Goal: Navigation & Orientation: Find specific page/section

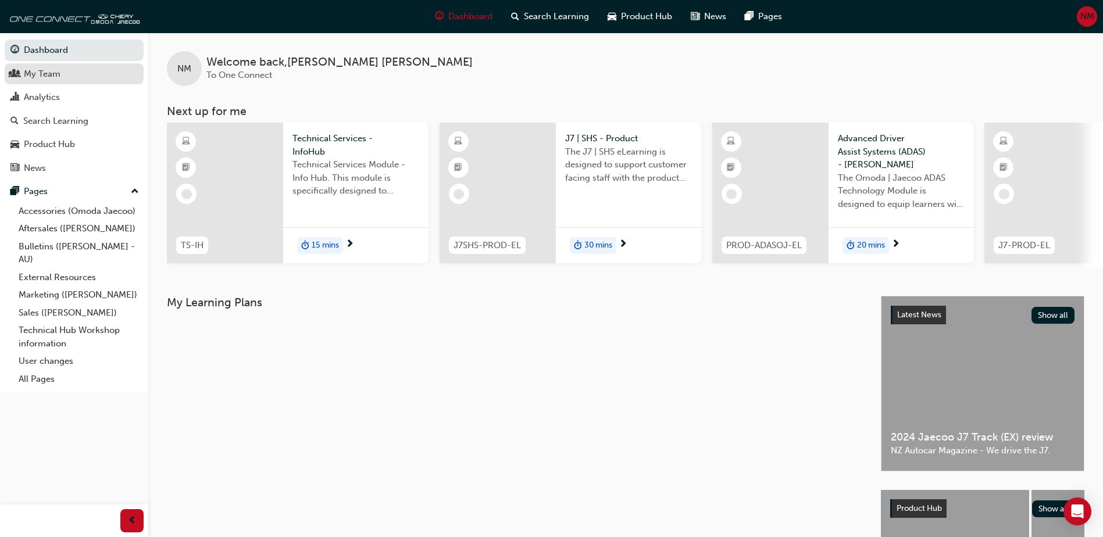
click at [35, 76] on div "My Team" at bounding box center [42, 73] width 37 height 13
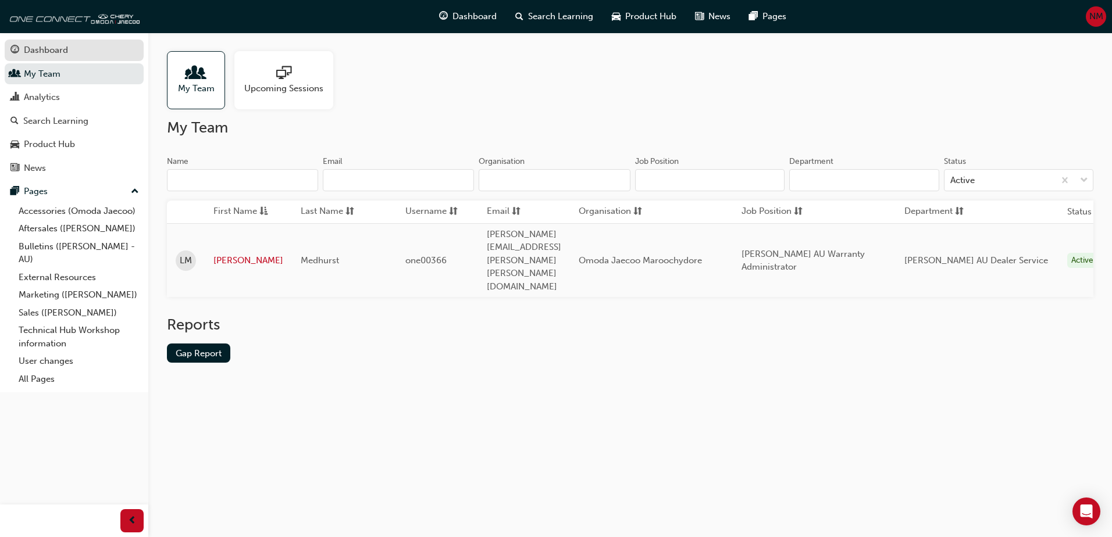
click at [74, 55] on div "Dashboard" at bounding box center [73, 50] width 127 height 15
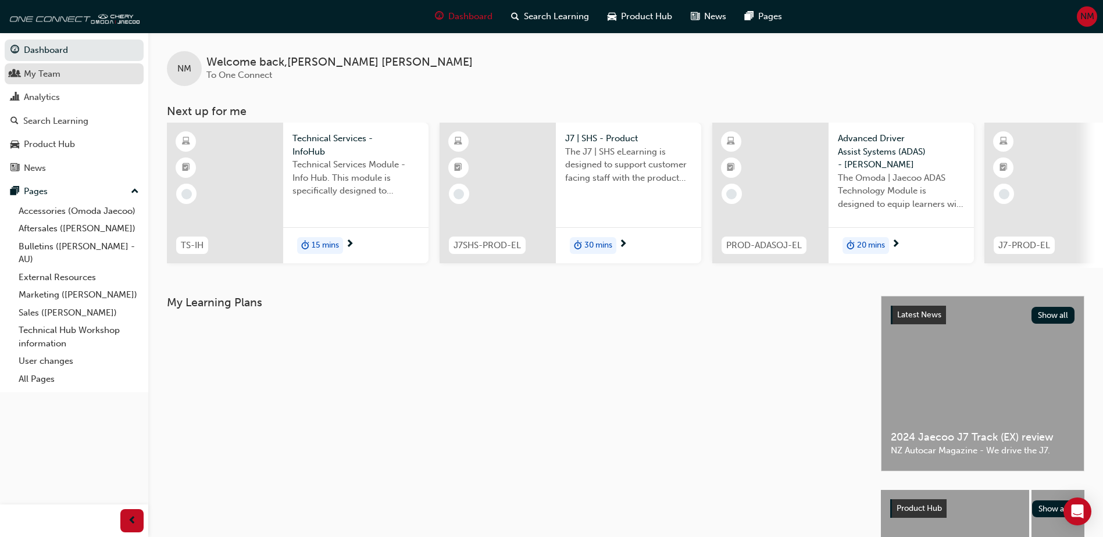
click at [63, 76] on div "My Team" at bounding box center [73, 74] width 127 height 15
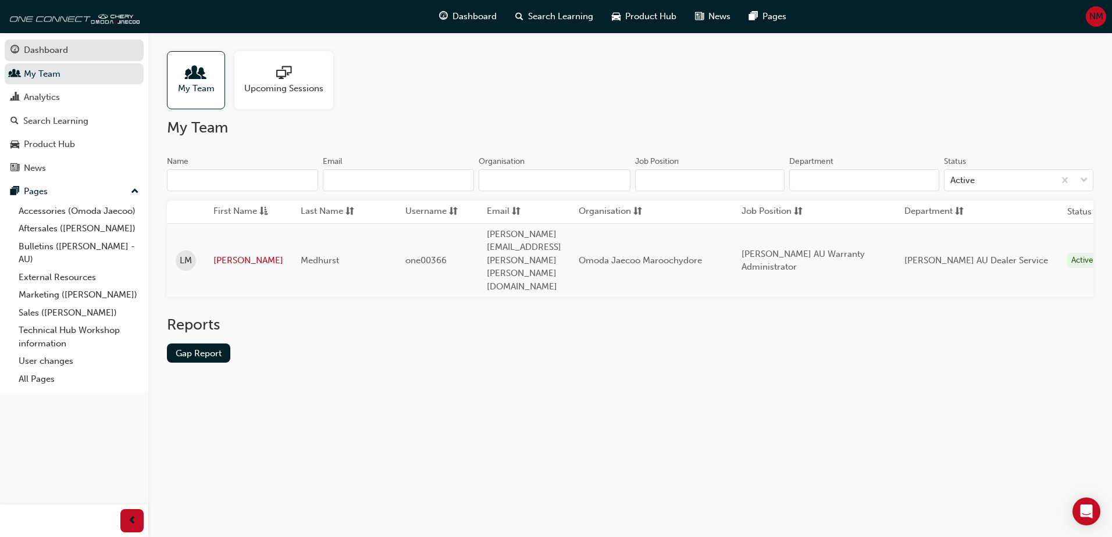
click at [76, 50] on div "Dashboard" at bounding box center [73, 50] width 127 height 15
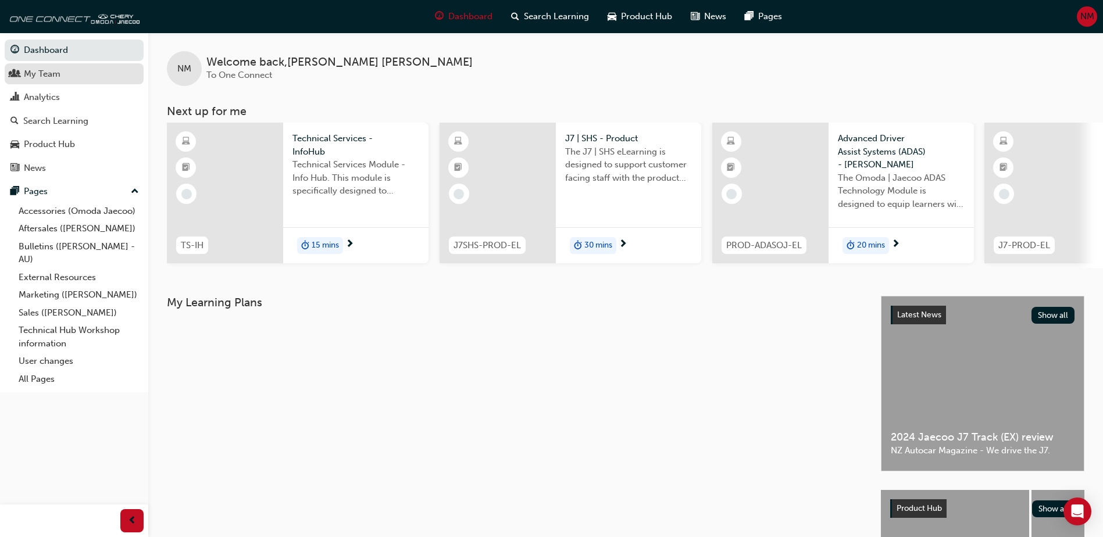
click at [67, 78] on div "My Team" at bounding box center [73, 74] width 127 height 15
